Goal: Check status: Check status

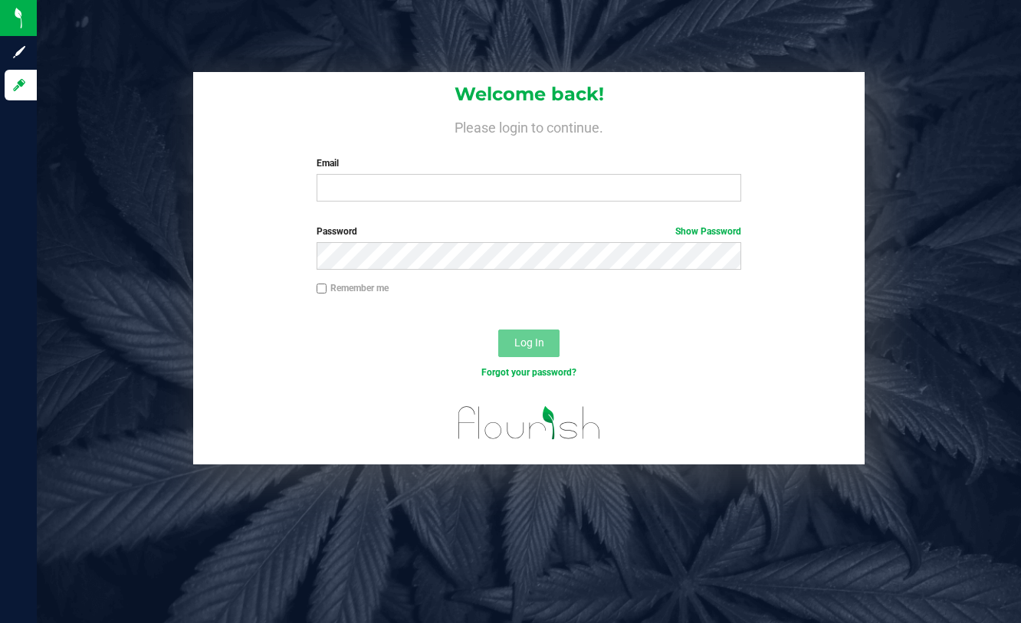
type input "marquis@bakedbros.com"
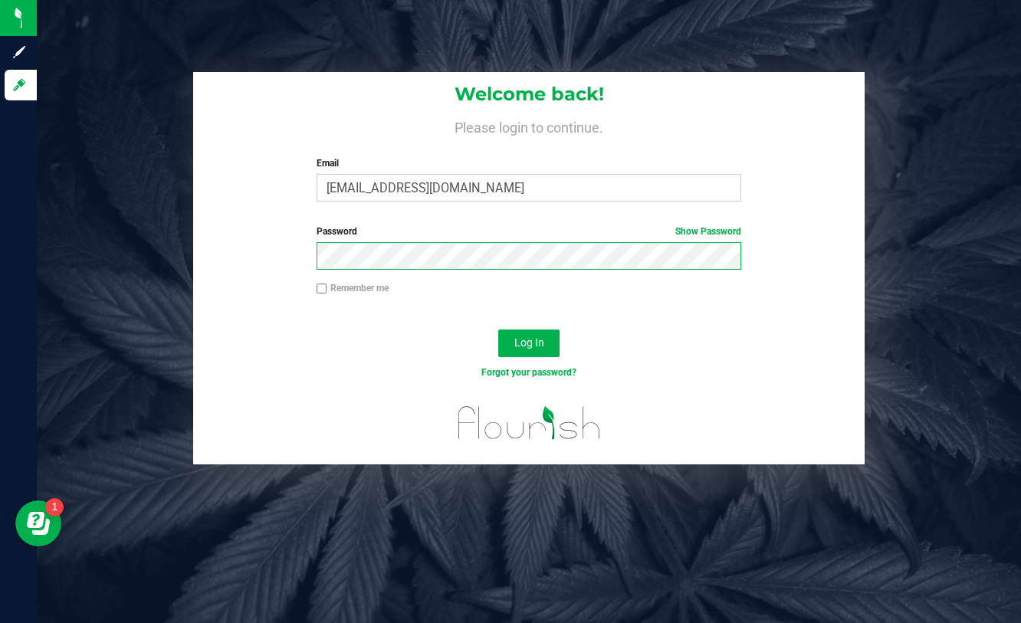
click at [498, 330] on button "Log In" at bounding box center [528, 344] width 61 height 28
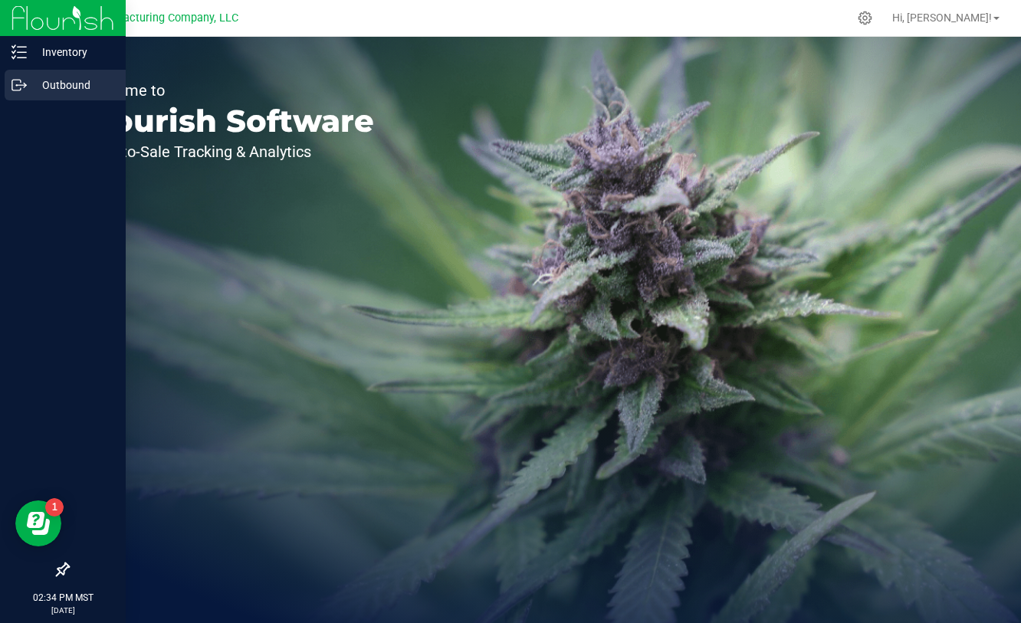
click at [25, 87] on icon at bounding box center [25, 86] width 2 height 2
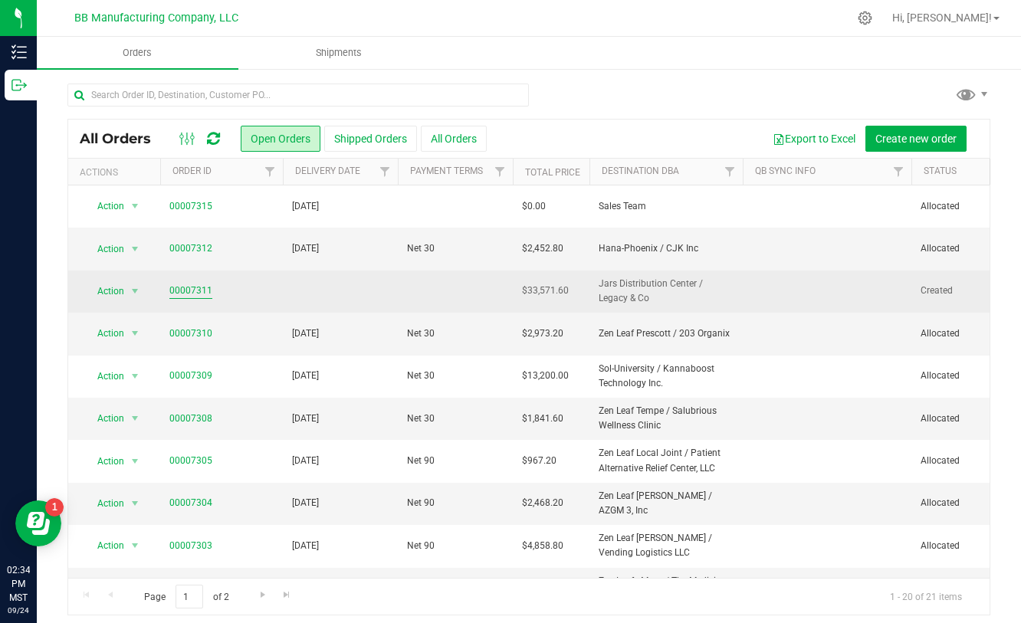
click at [201, 290] on link "00007311" at bounding box center [190, 291] width 43 height 15
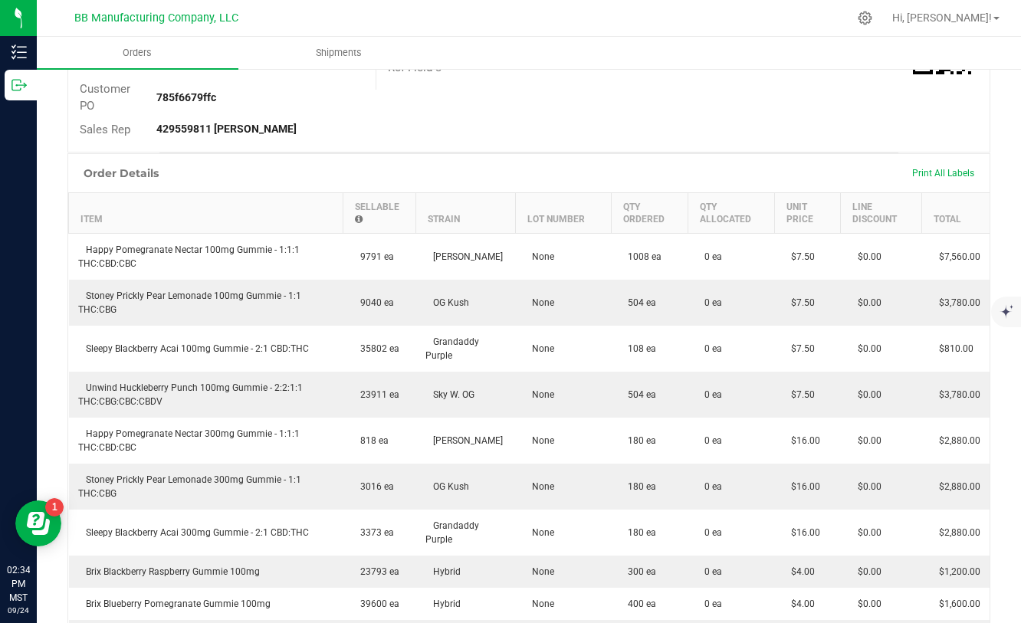
scroll to position [321, 0]
click at [971, 20] on span "Hi, Marquis!" at bounding box center [942, 17] width 100 height 12
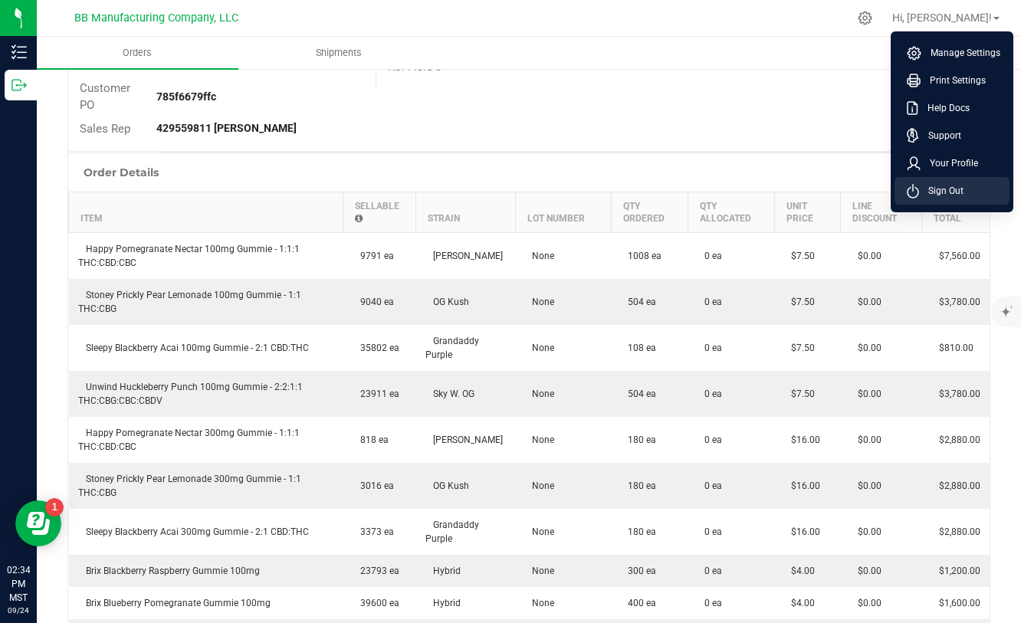
click at [960, 186] on span "Sign Out" at bounding box center [941, 190] width 44 height 15
